Goal: Book appointment/travel/reservation

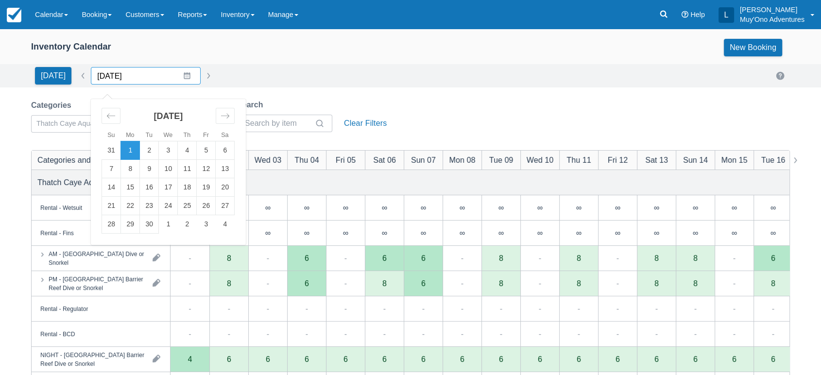
click at [183, 75] on input "09/01/25" at bounding box center [146, 75] width 110 height 17
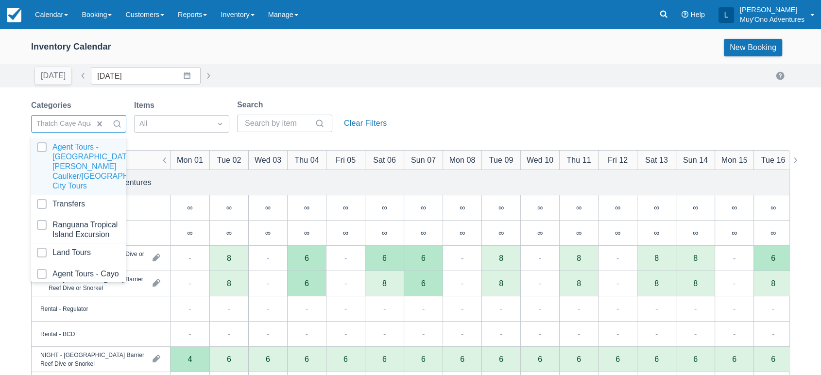
click at [123, 125] on div at bounding box center [116, 124] width 17 height 14
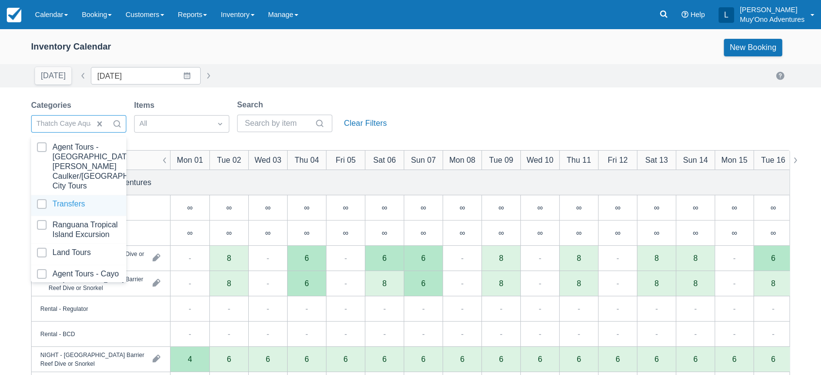
scroll to position [97, 0]
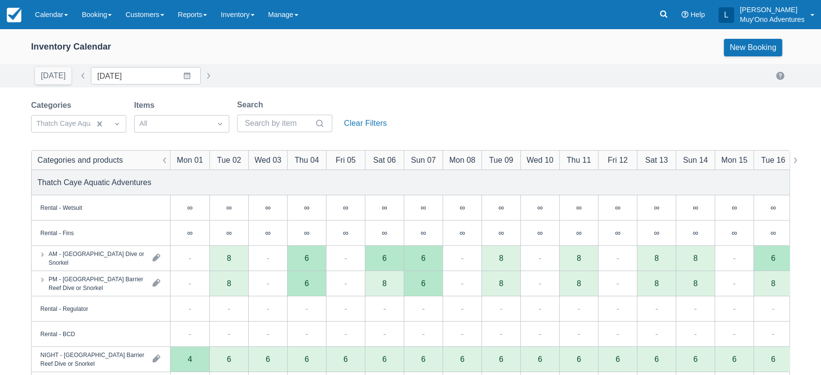
click at [259, 80] on div "Today Date 09/01/25 Navigate forward to interact with the calendar and select a…" at bounding box center [410, 75] width 758 height 17
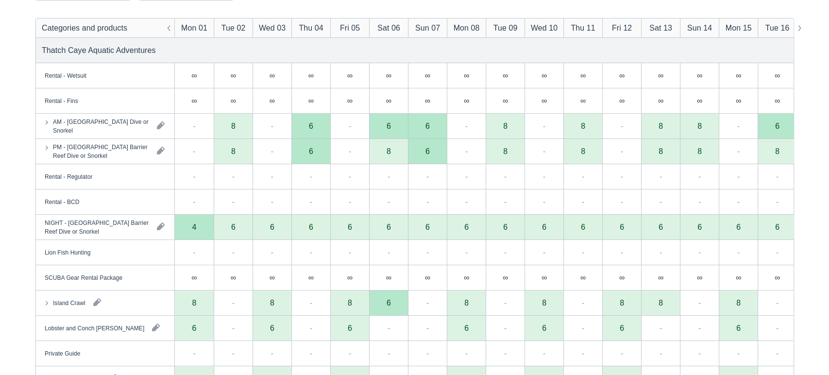
scroll to position [218, 0]
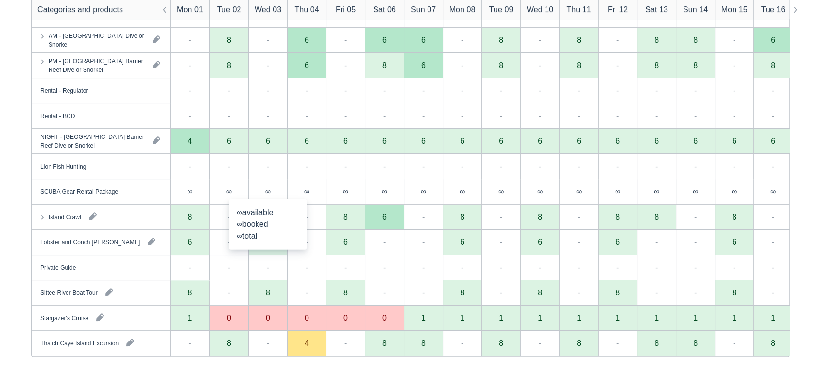
click at [260, 196] on div "∞" at bounding box center [267, 191] width 39 height 25
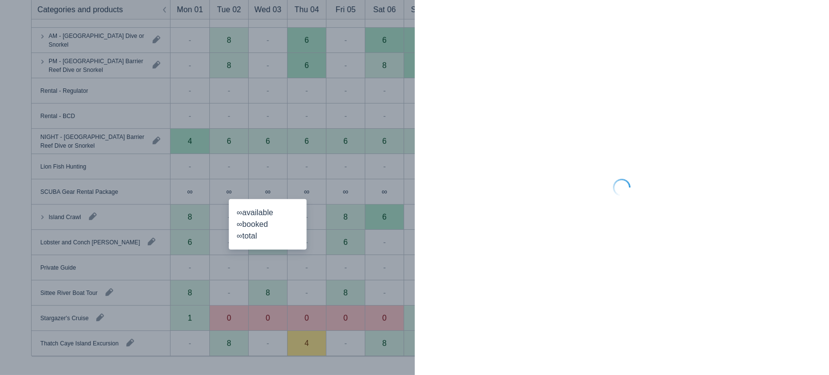
click at [198, 317] on div at bounding box center [414, 187] width 829 height 375
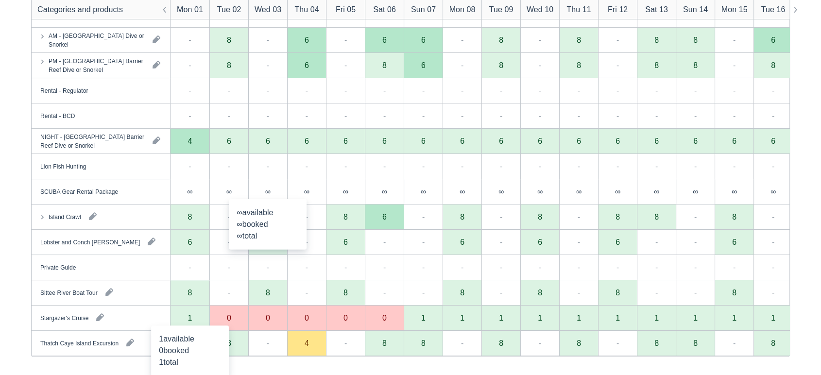
click at [198, 317] on div "1" at bounding box center [189, 317] width 39 height 25
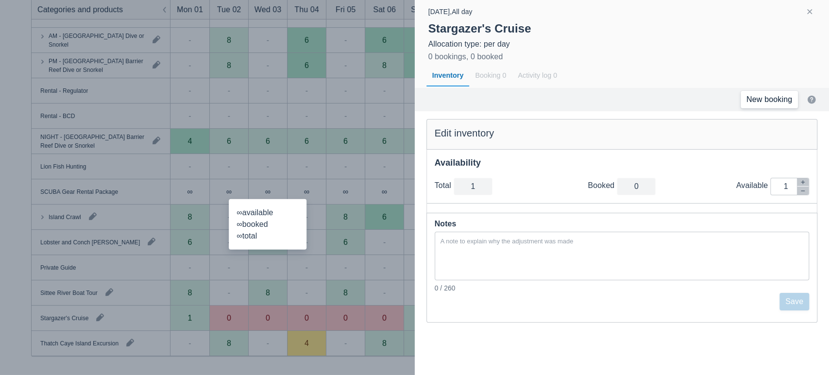
click at [781, 96] on link "New booking" at bounding box center [768, 99] width 57 height 17
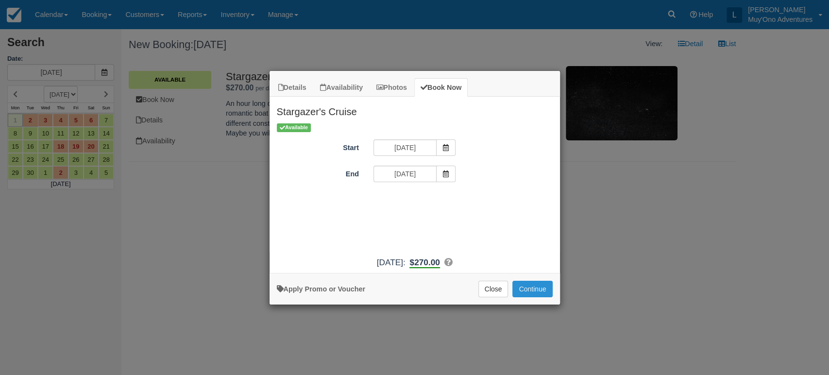
click at [520, 291] on button "Continue" at bounding box center [532, 289] width 40 height 17
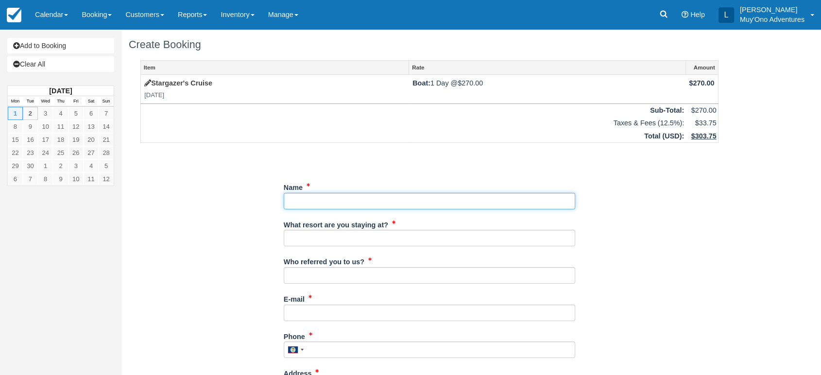
click at [328, 204] on input "Name" at bounding box center [429, 201] width 291 height 17
paste input "[PERSON_NAME]"
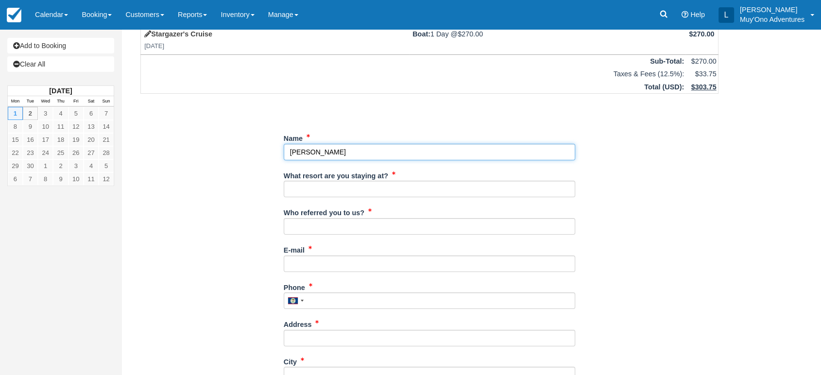
scroll to position [53, 0]
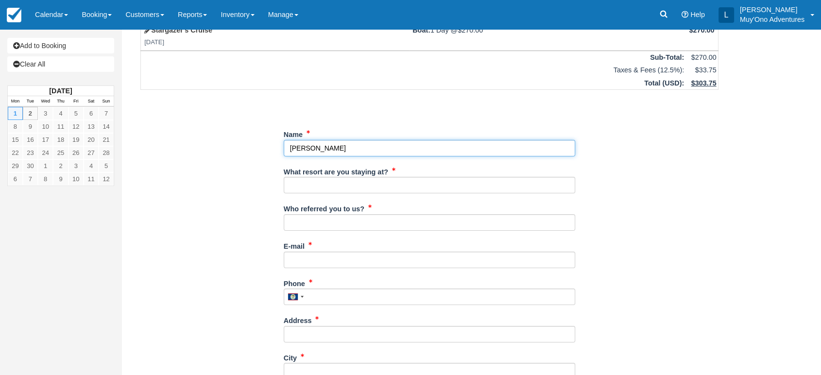
type input "[PERSON_NAME]"
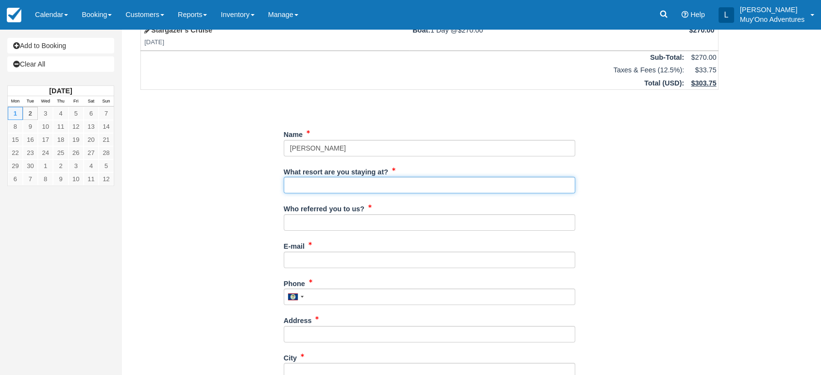
click at [334, 187] on input "What resort are you staying at?" at bounding box center [429, 185] width 291 height 17
type input "Thatch Caye"
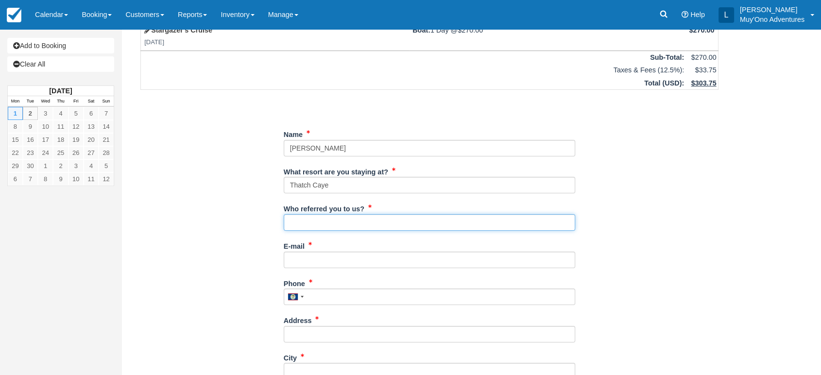
click at [338, 217] on input "Who referred you to us?" at bounding box center [429, 222] width 291 height 17
type input "LUIS"
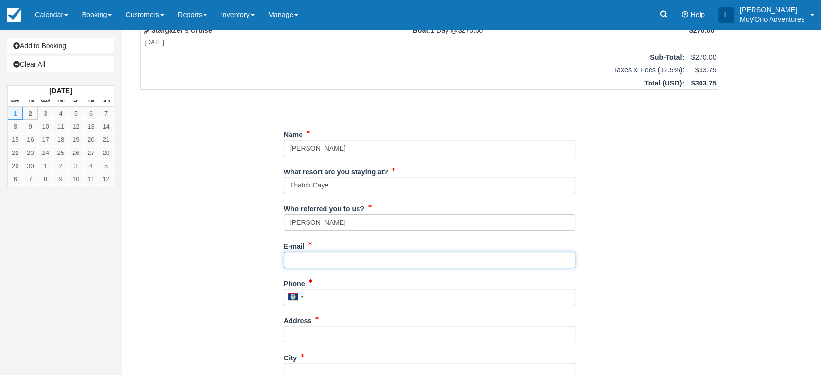
click at [316, 261] on input "E-mail" at bounding box center [429, 260] width 291 height 17
paste input "[EMAIL_ADDRESS][DOMAIN_NAME]"
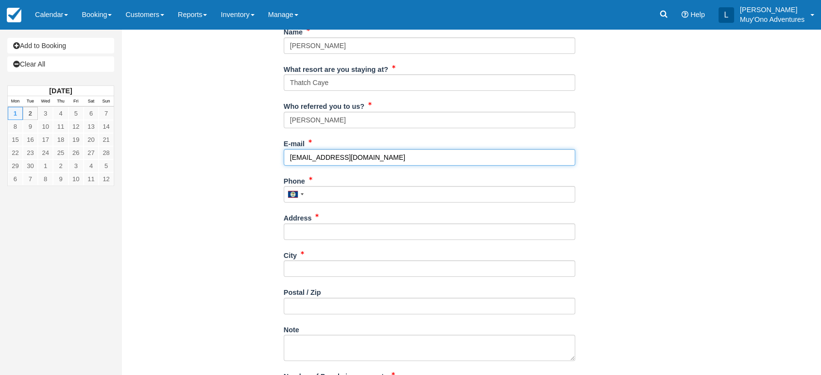
scroll to position [159, 0]
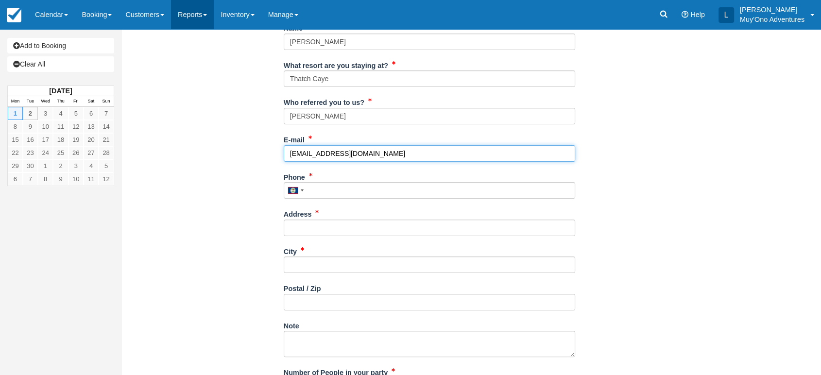
type input "[EMAIL_ADDRESS][DOMAIN_NAME]"
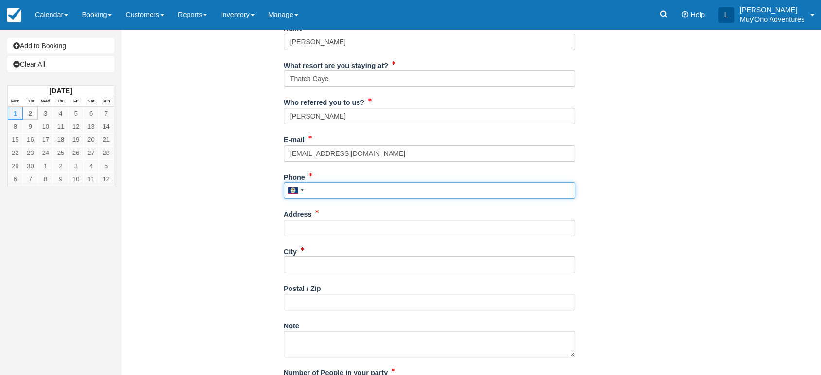
click at [332, 194] on input "Phone" at bounding box center [429, 190] width 291 height 17
paste input "3378527374"
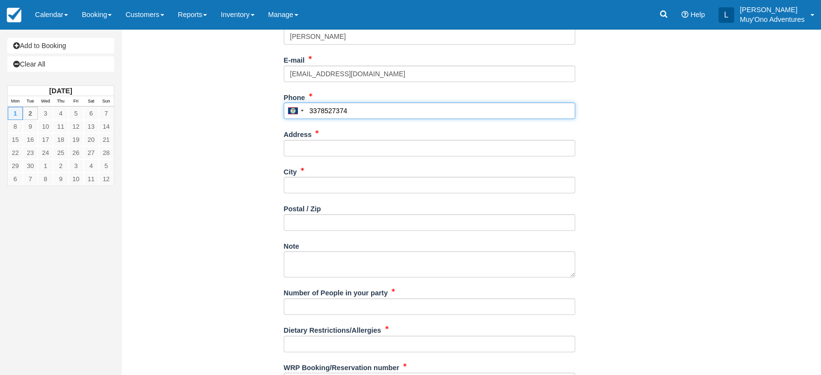
scroll to position [239, 0]
type input "3378527374"
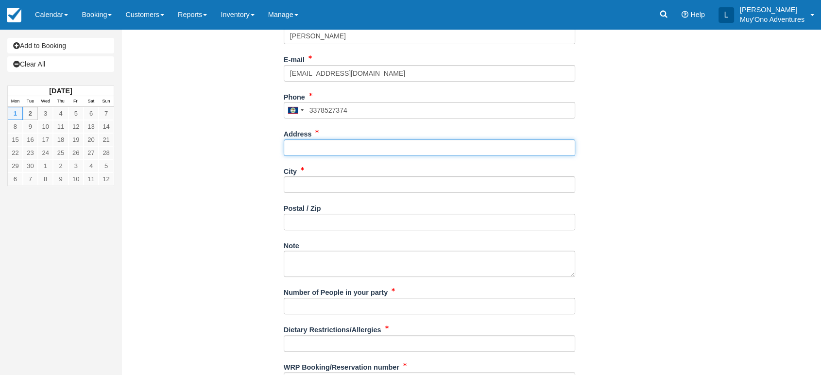
click at [315, 140] on input "Address" at bounding box center [429, 147] width 291 height 17
paste input "1194 Windrock Dr"
type input "1194 Windrock Dr"
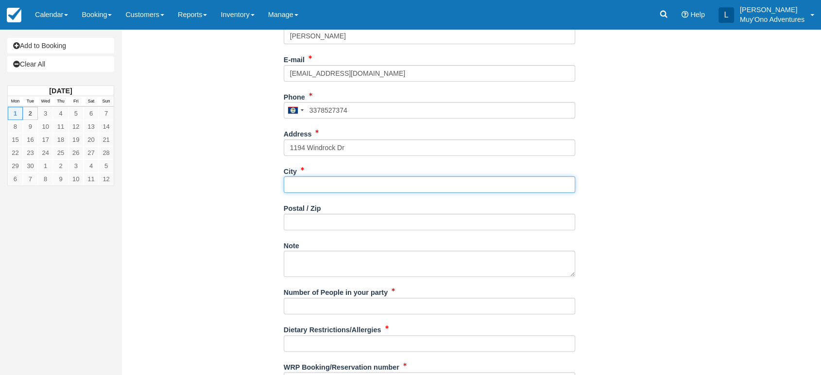
click at [299, 184] on input "City" at bounding box center [429, 184] width 291 height 17
paste input "[PERSON_NAME]"
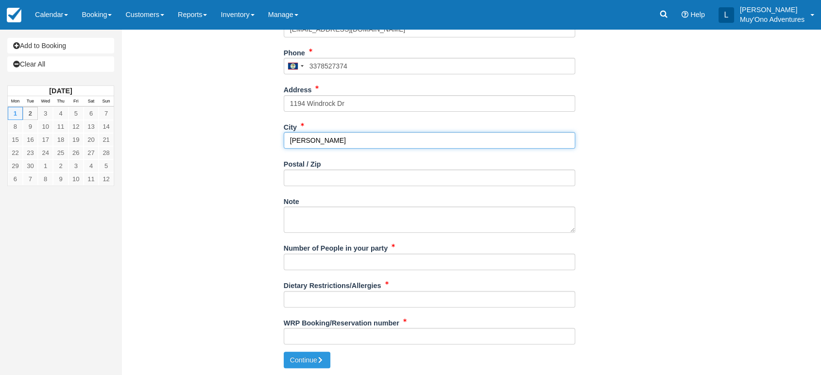
type input "[PERSON_NAME]"
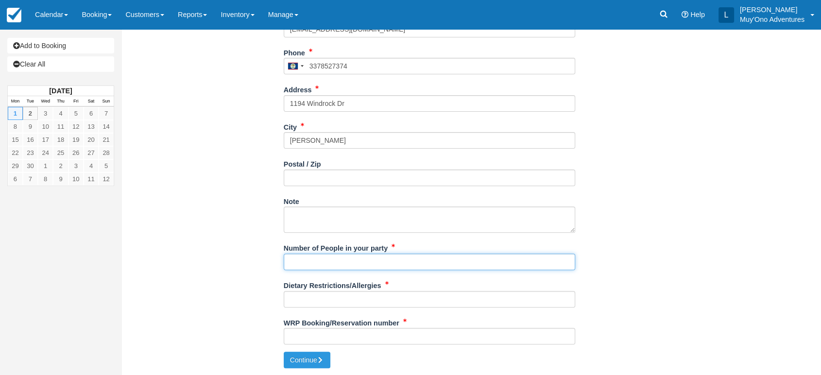
click at [307, 261] on input "Number of People in your party" at bounding box center [429, 261] width 291 height 17
type input "2"
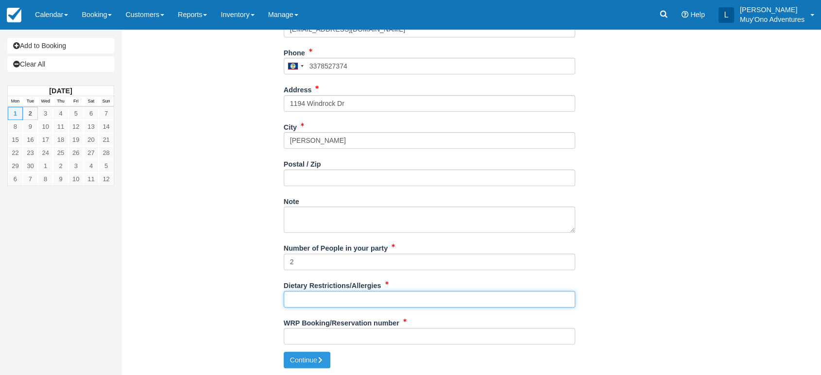
click at [318, 301] on input "Dietary Restrictions/Allergies" at bounding box center [429, 299] width 291 height 17
type input "na"
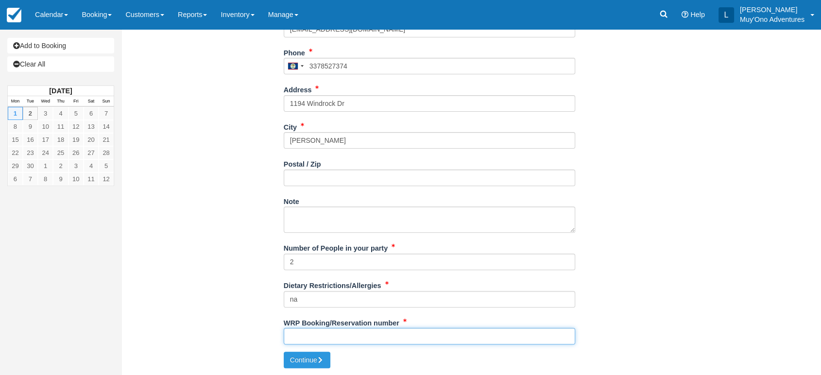
click at [304, 340] on input "WRP Booking/Reservation number" at bounding box center [429, 336] width 291 height 17
paste input "#BB25081018356811"
type input "#BB25081018356811"
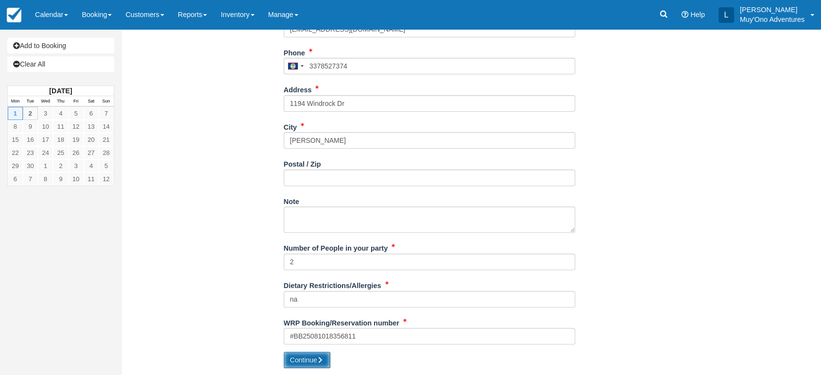
click at [306, 364] on button "Continue" at bounding box center [307, 360] width 47 height 17
type input "+5013378527374"
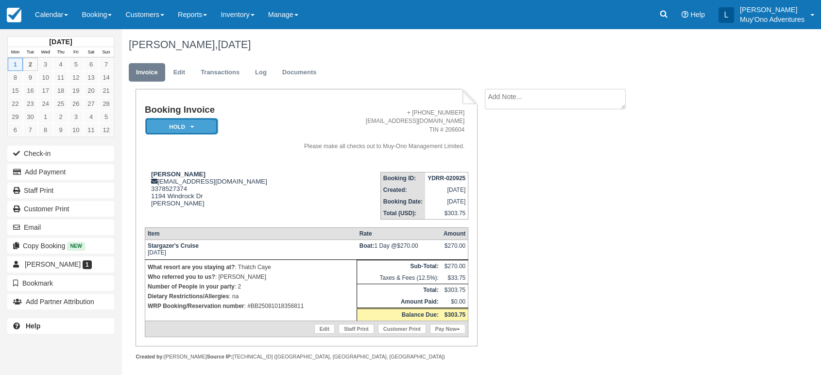
click at [209, 126] on em "HOLD" at bounding box center [181, 126] width 73 height 17
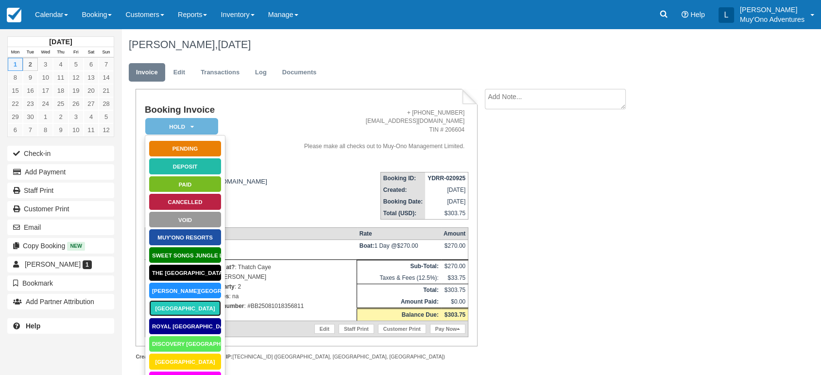
click at [187, 307] on link "[GEOGRAPHIC_DATA]" at bounding box center [185, 308] width 73 height 17
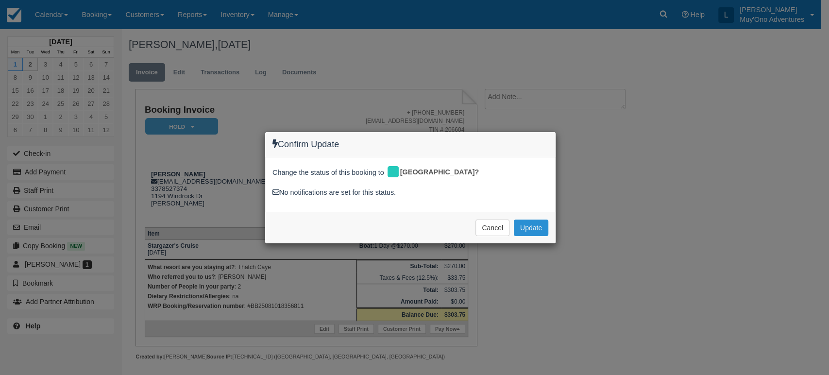
click at [527, 224] on button "Update" at bounding box center [531, 227] width 34 height 17
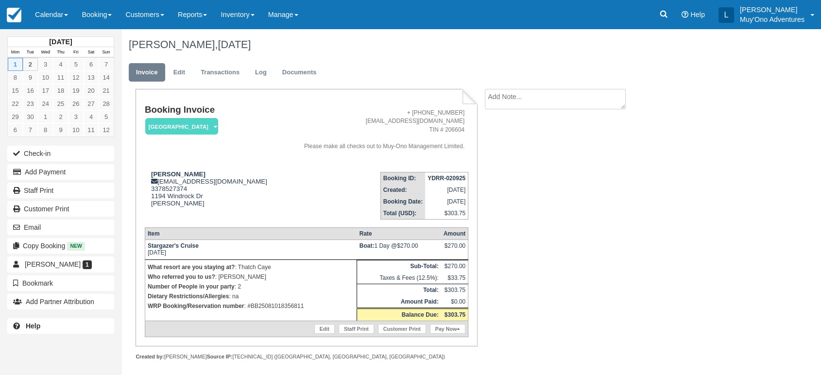
click at [436, 177] on strong "YDRR-020925" at bounding box center [446, 178] width 38 height 7
copy tbody "YDRR-020925"
